Goal: Contribute content

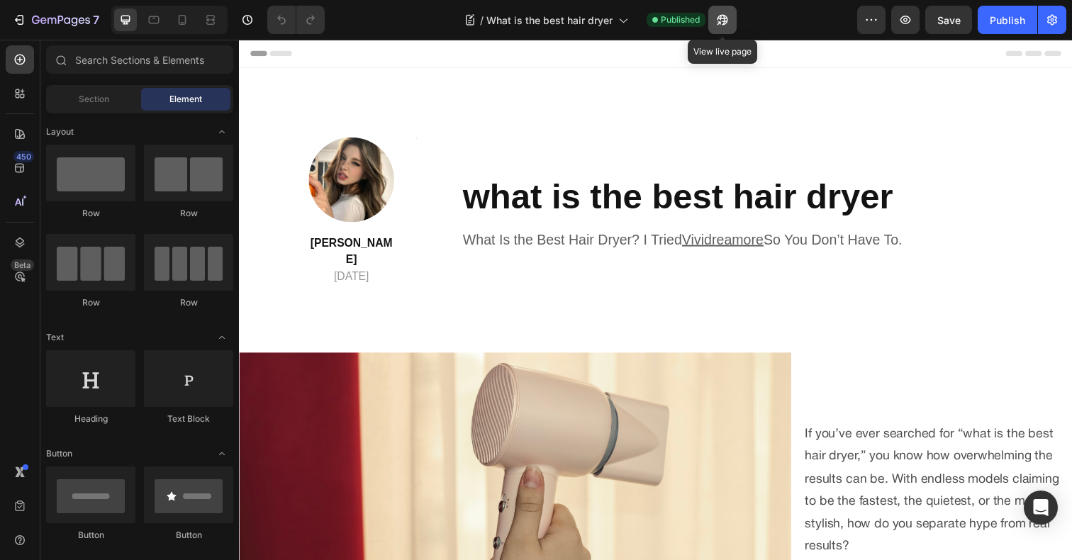
click at [717, 15] on icon "button" at bounding box center [722, 20] width 14 height 14
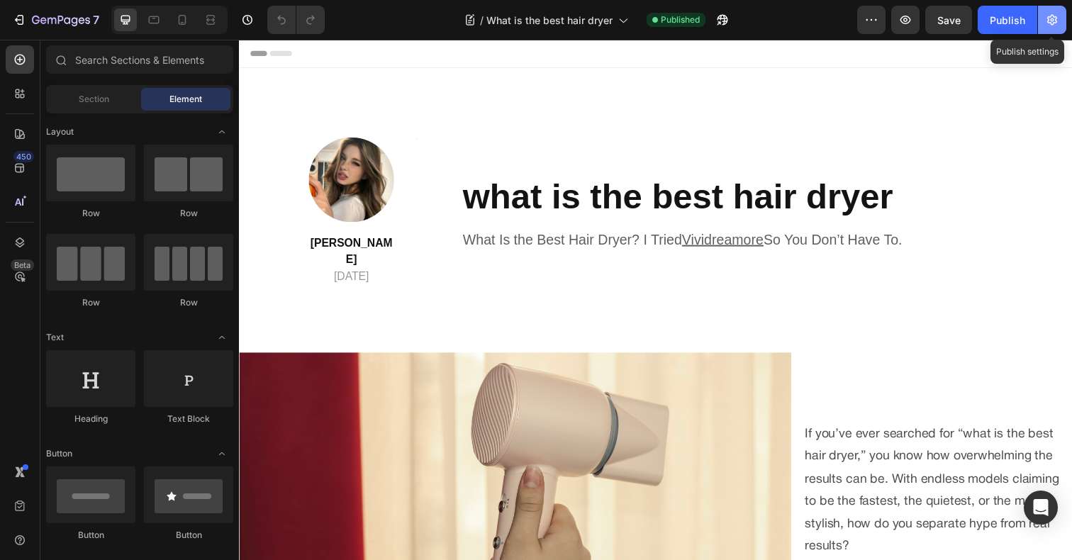
click at [1047, 26] on icon "button" at bounding box center [1052, 20] width 14 height 14
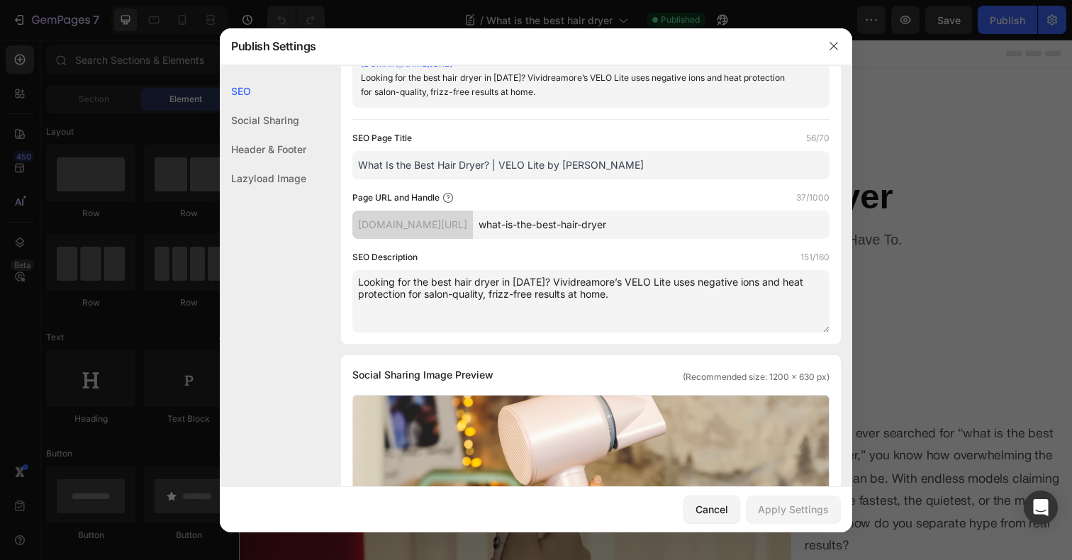
scroll to position [87, 0]
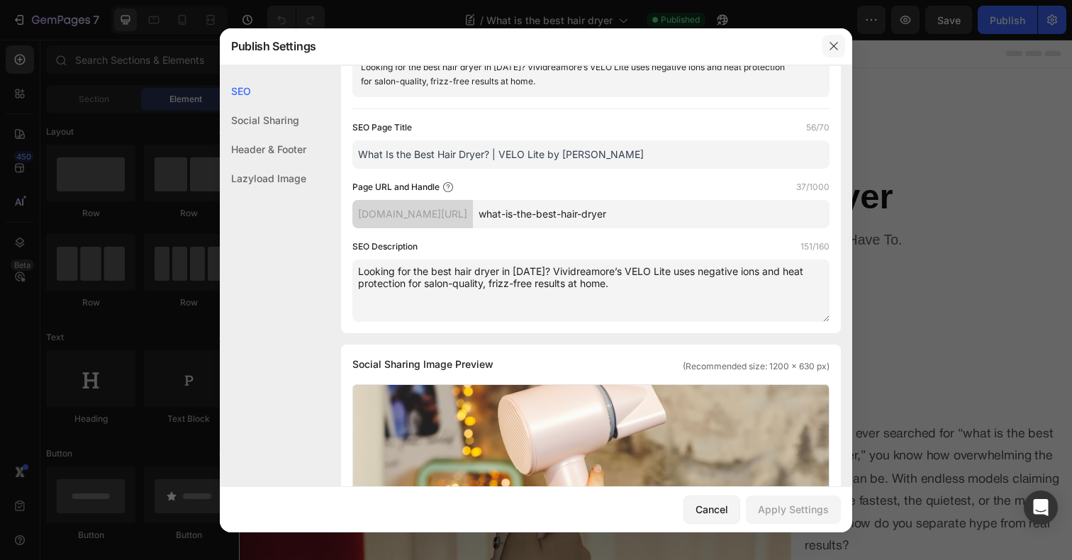
click at [833, 48] on icon "button" at bounding box center [833, 45] width 11 height 11
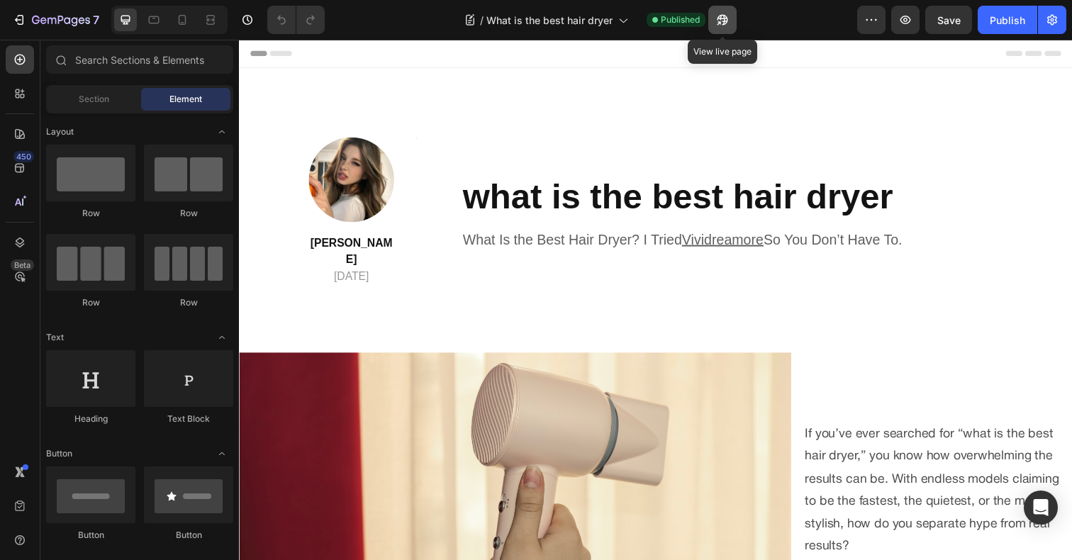
click at [724, 27] on button "button" at bounding box center [722, 20] width 28 height 28
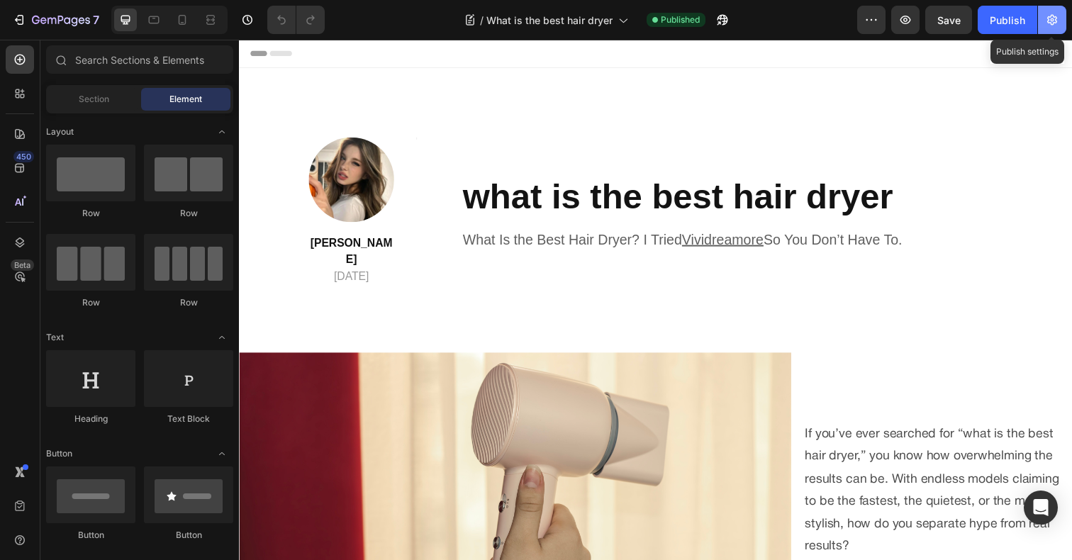
click at [1057, 28] on button "button" at bounding box center [1052, 20] width 28 height 28
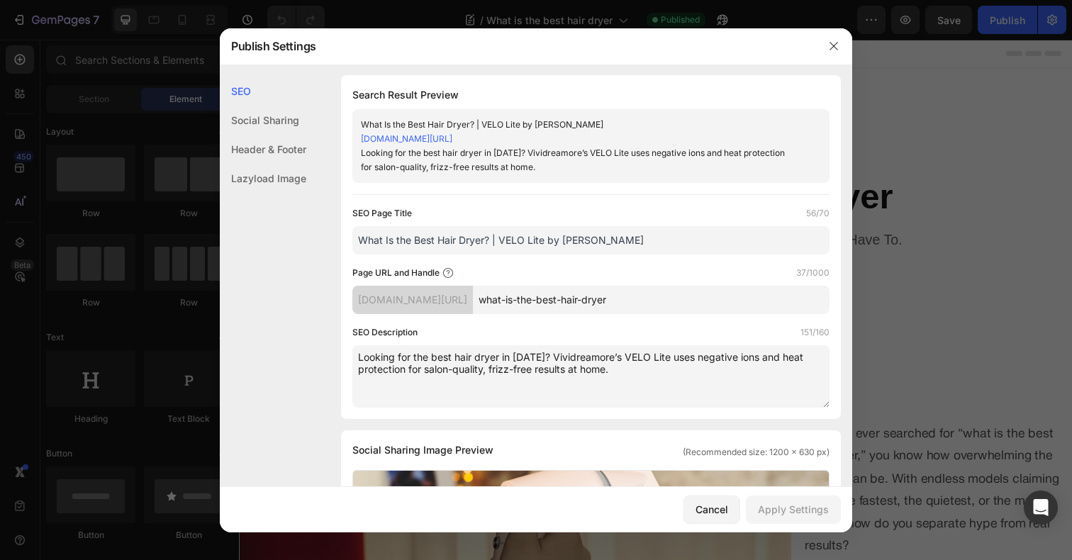
scroll to position [0, 0]
click at [836, 45] on icon "button" at bounding box center [833, 45] width 11 height 11
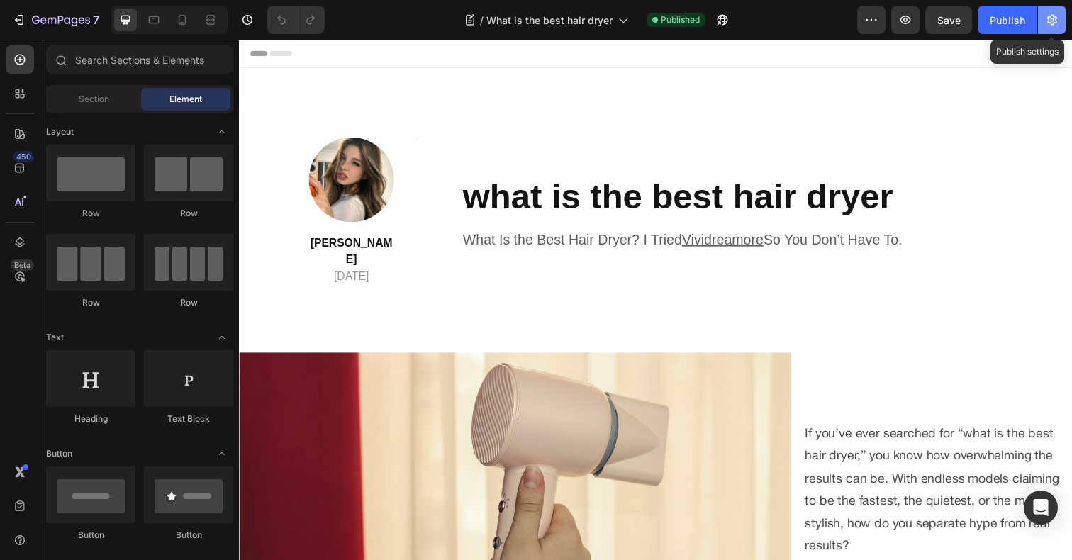
click at [1048, 25] on icon "button" at bounding box center [1052, 20] width 14 height 14
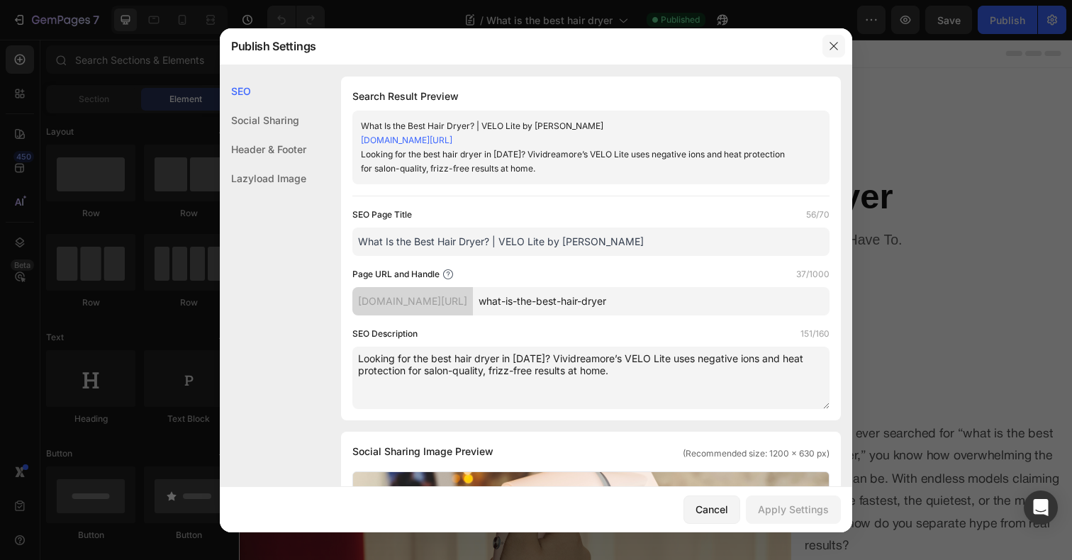
click at [843, 38] on button "button" at bounding box center [833, 46] width 23 height 23
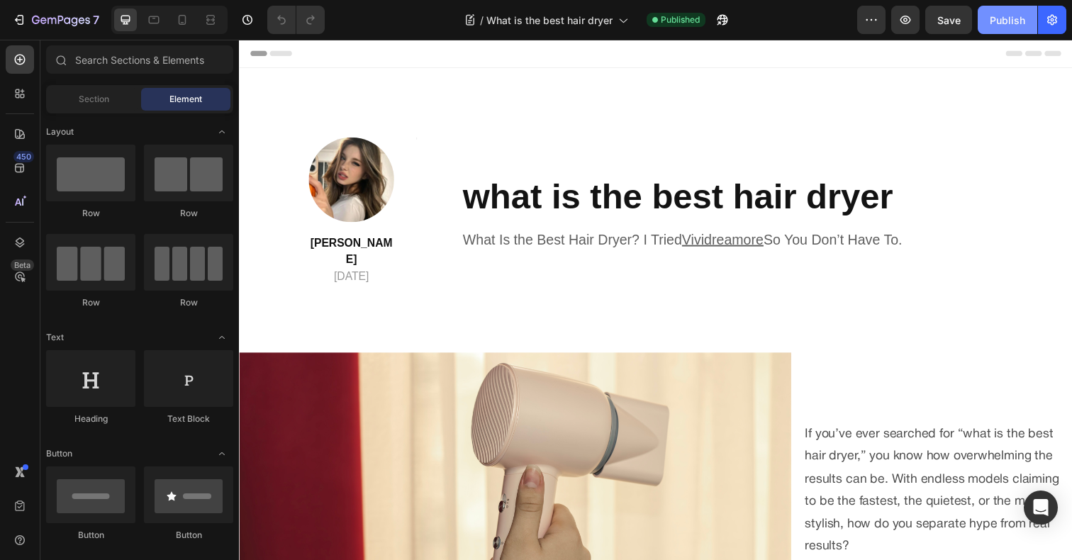
click at [1005, 18] on div "Publish" at bounding box center [1007, 20] width 35 height 15
click at [715, 15] on icon "button" at bounding box center [722, 20] width 14 height 14
click at [1046, 27] on button "button" at bounding box center [1052, 20] width 28 height 28
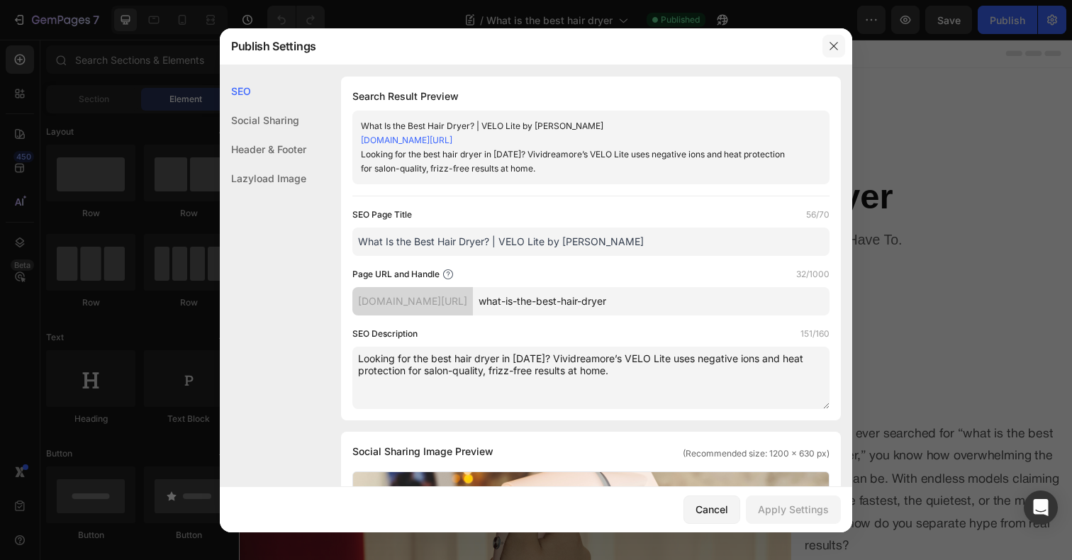
click at [838, 49] on icon "button" at bounding box center [833, 45] width 11 height 11
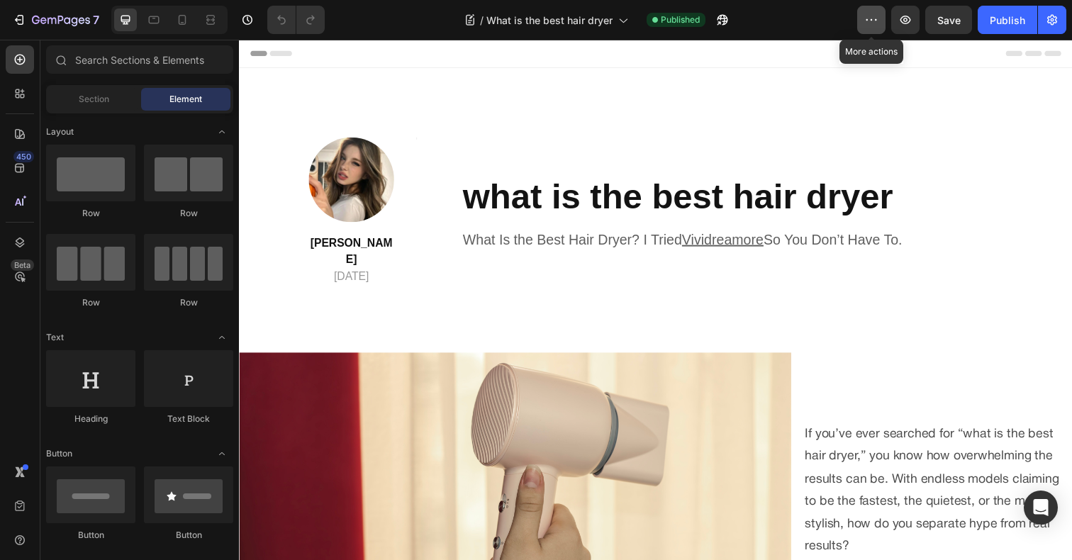
click at [875, 21] on icon "button" at bounding box center [871, 20] width 14 height 14
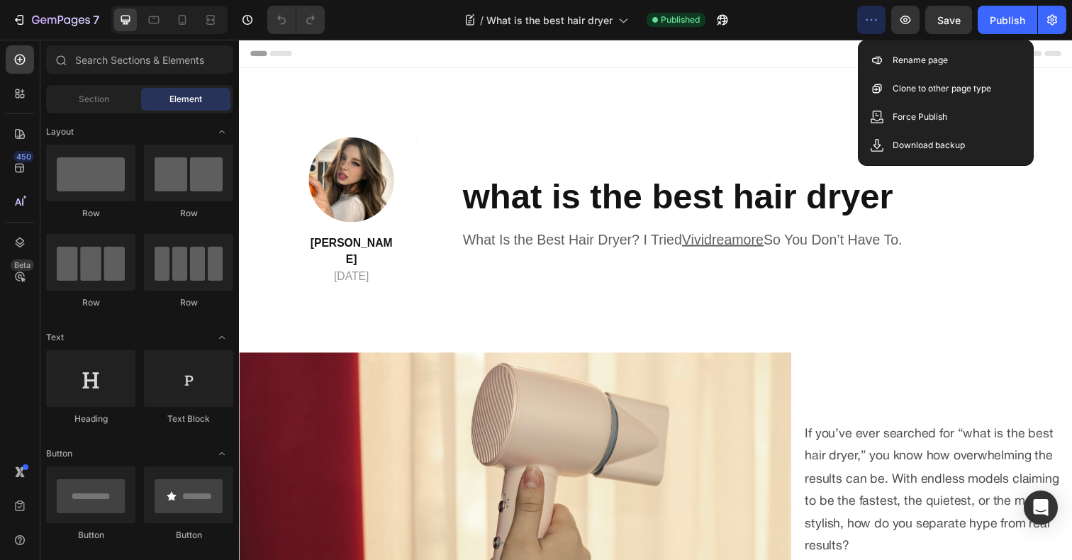
click at [847, 20] on div "/ What is the best hair dryer Published" at bounding box center [596, 20] width 521 height 28
